Goal: Book appointment/travel/reservation

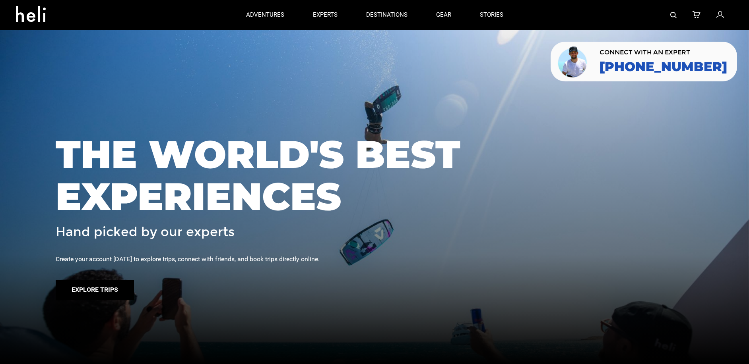
click at [124, 293] on button "Explore Trips" at bounding box center [95, 290] width 78 height 20
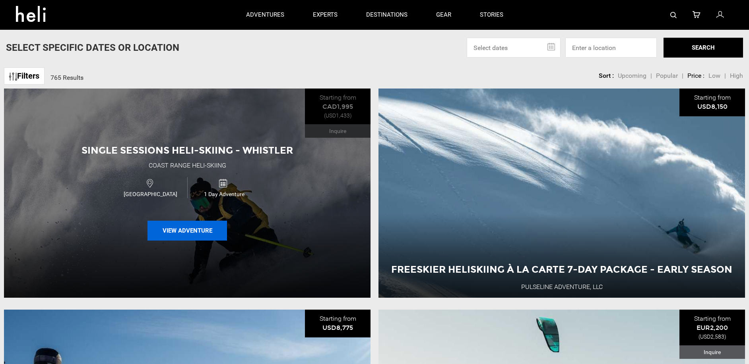
click at [190, 236] on button "View Adventure" at bounding box center [186, 231] width 79 height 20
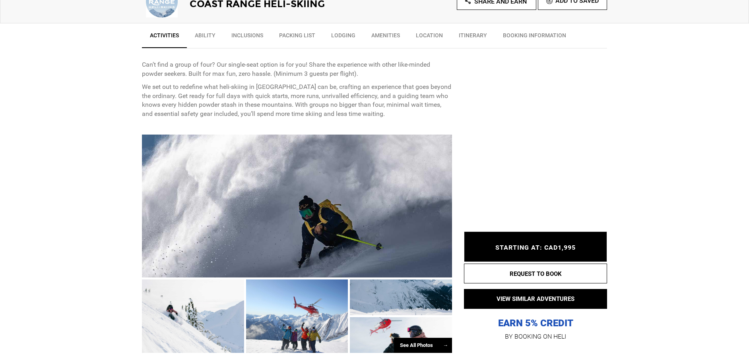
scroll to position [295, 0]
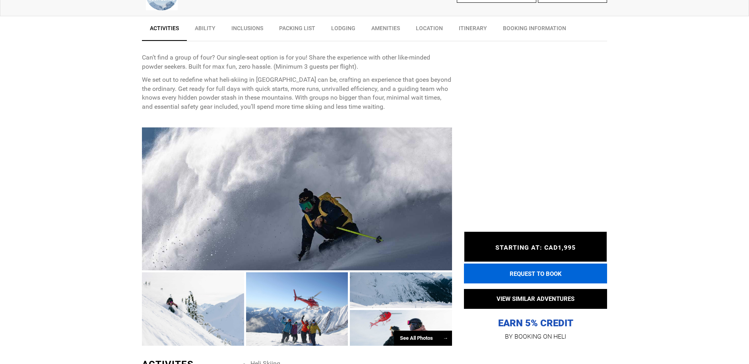
click at [545, 277] on button "REQUEST TO BOOK" at bounding box center [535, 274] width 143 height 20
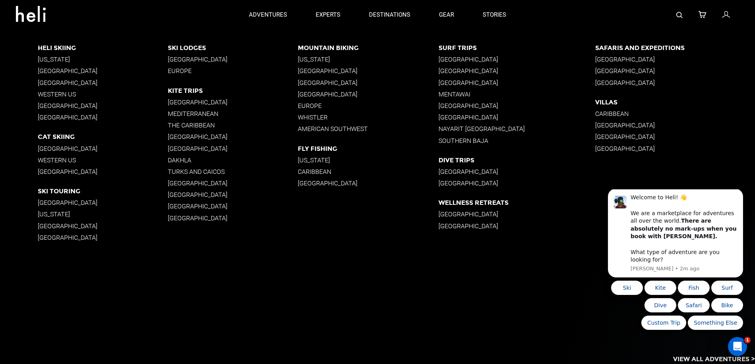
click at [313, 95] on p "[GEOGRAPHIC_DATA]" at bounding box center [368, 95] width 140 height 8
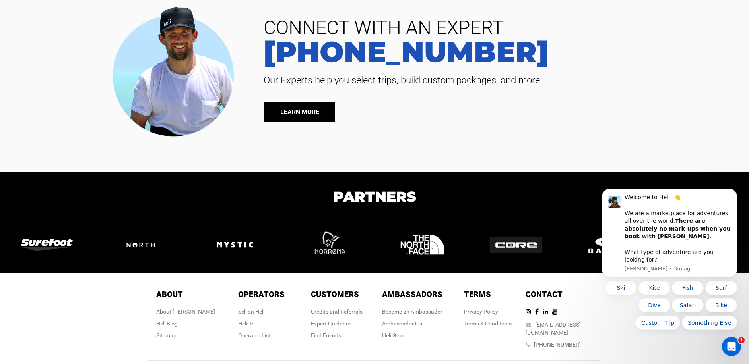
scroll to position [1993, 0]
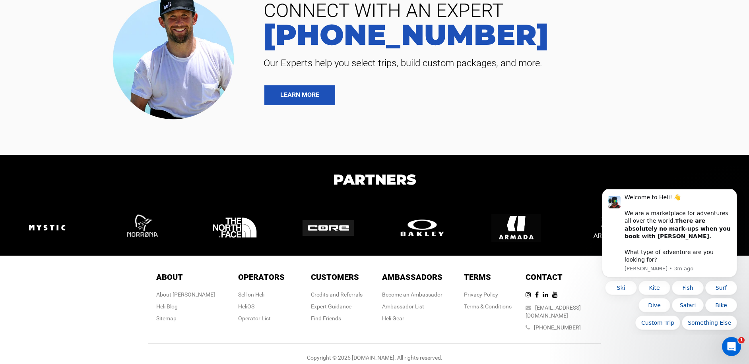
click at [249, 317] on div "Operator List" at bounding box center [261, 319] width 47 height 8
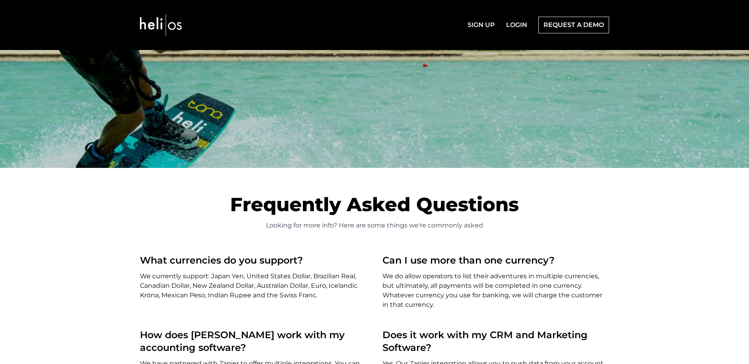
scroll to position [2177, 0]
